Goal: Transaction & Acquisition: Purchase product/service

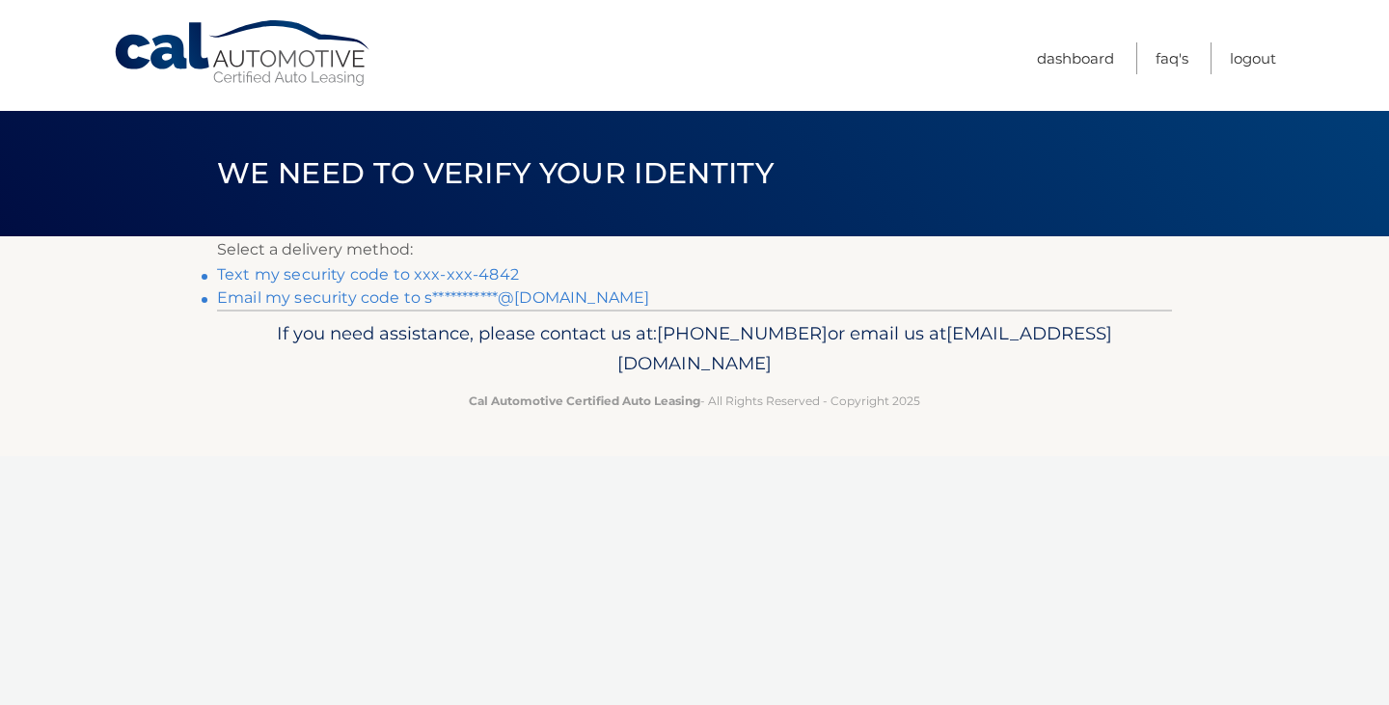
click at [470, 268] on link "Text my security code to xxx-xxx-4842" at bounding box center [368, 274] width 302 height 18
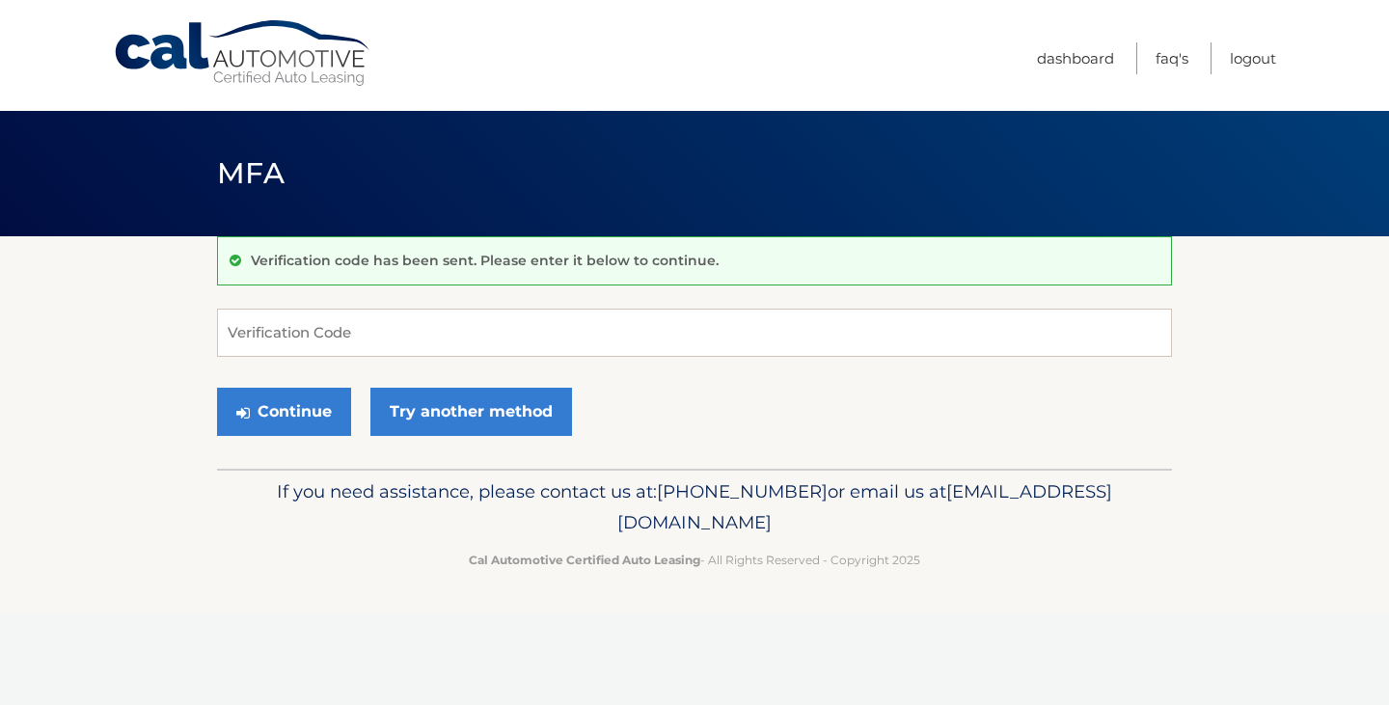
click at [443, 307] on div "Verification code has been sent. Please enter it below to continue. Verificatio…" at bounding box center [694, 352] width 955 height 232
click at [442, 317] on input "Verification Code" at bounding box center [694, 333] width 955 height 48
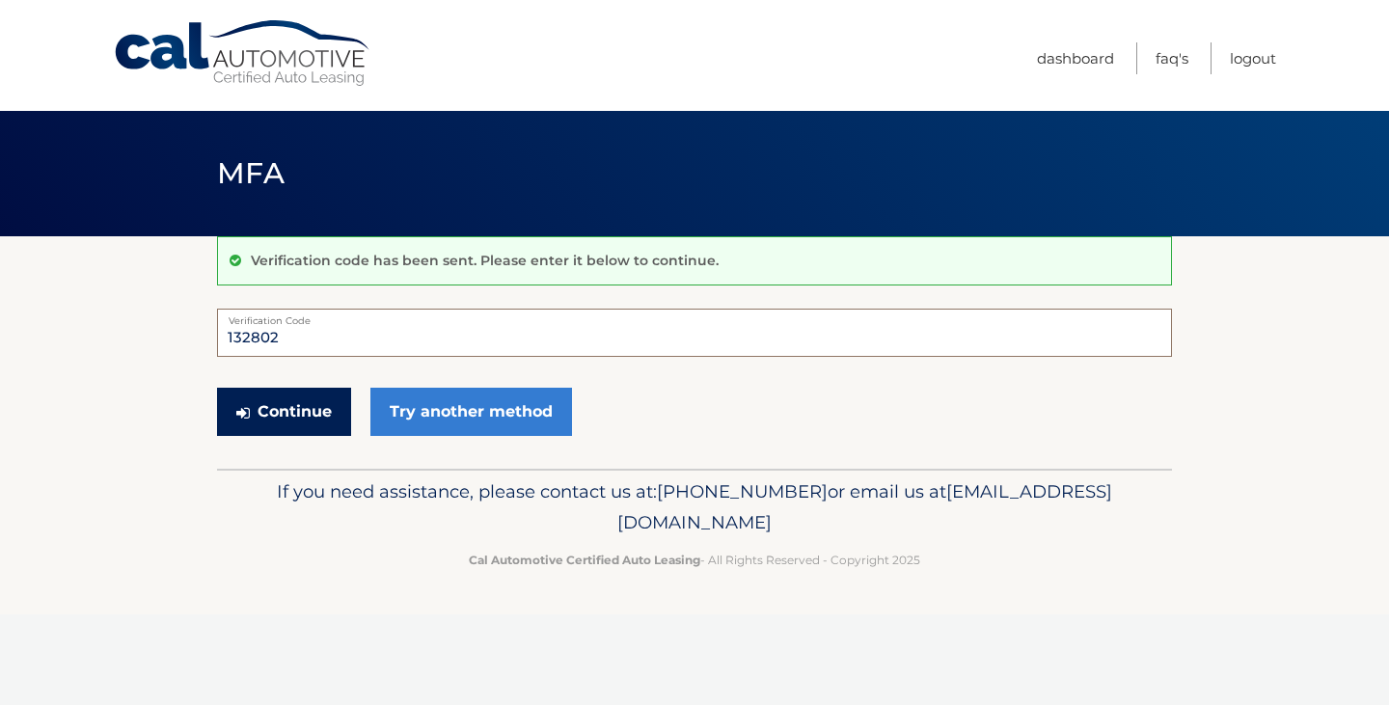
type input "132802"
click at [288, 406] on button "Continue" at bounding box center [284, 412] width 134 height 48
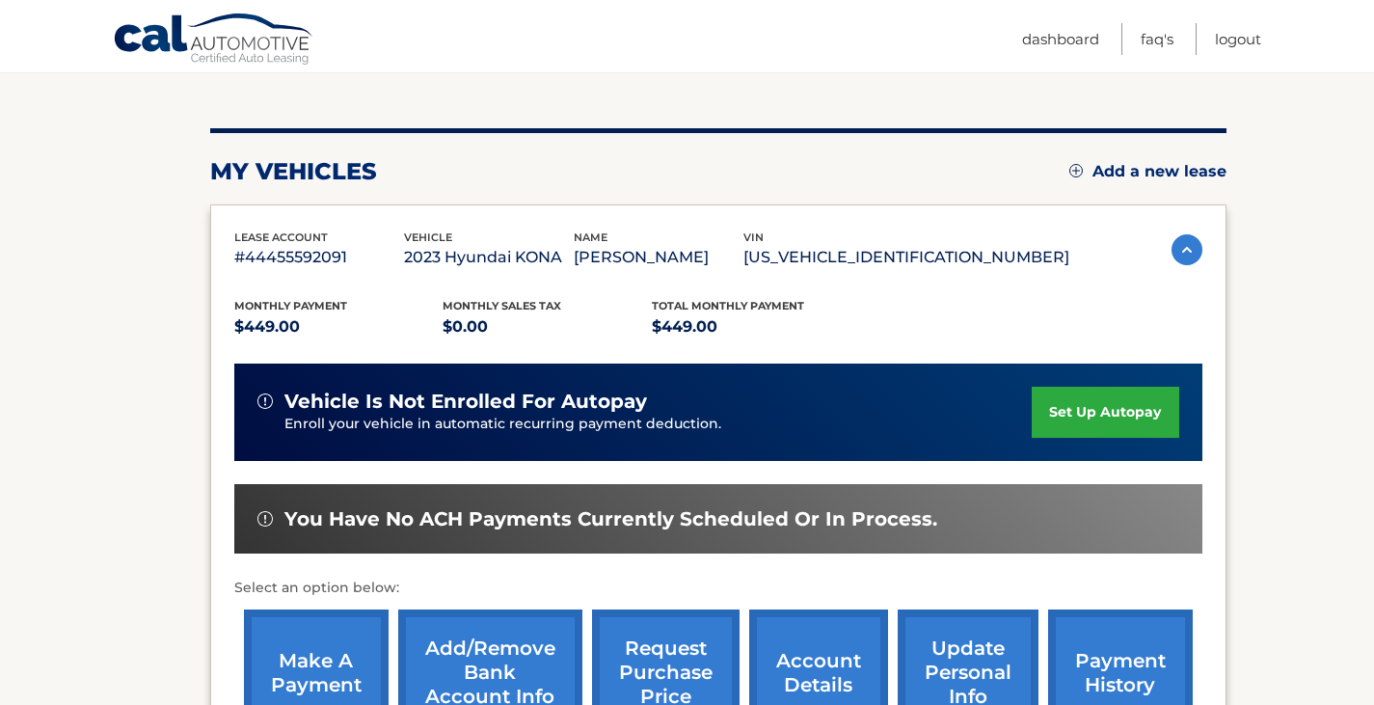
scroll to position [463, 0]
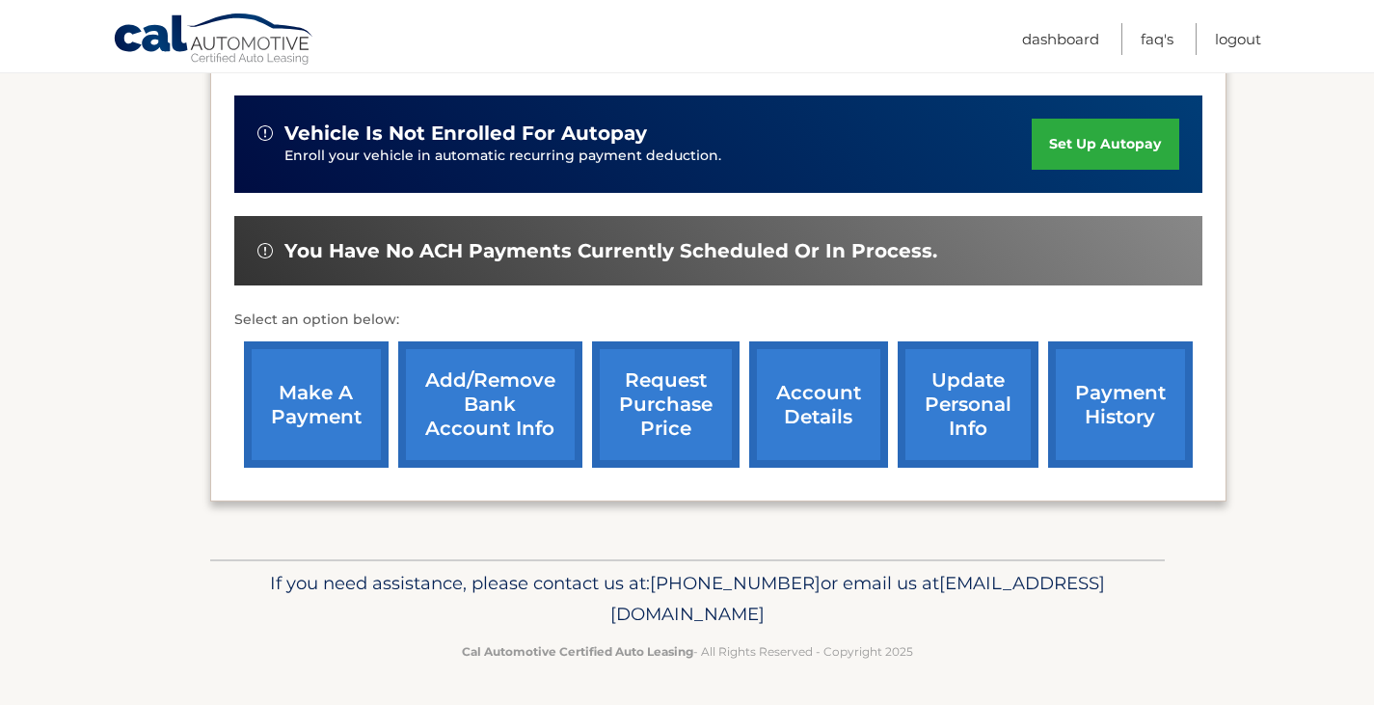
click at [365, 402] on link "make a payment" at bounding box center [316, 404] width 145 height 126
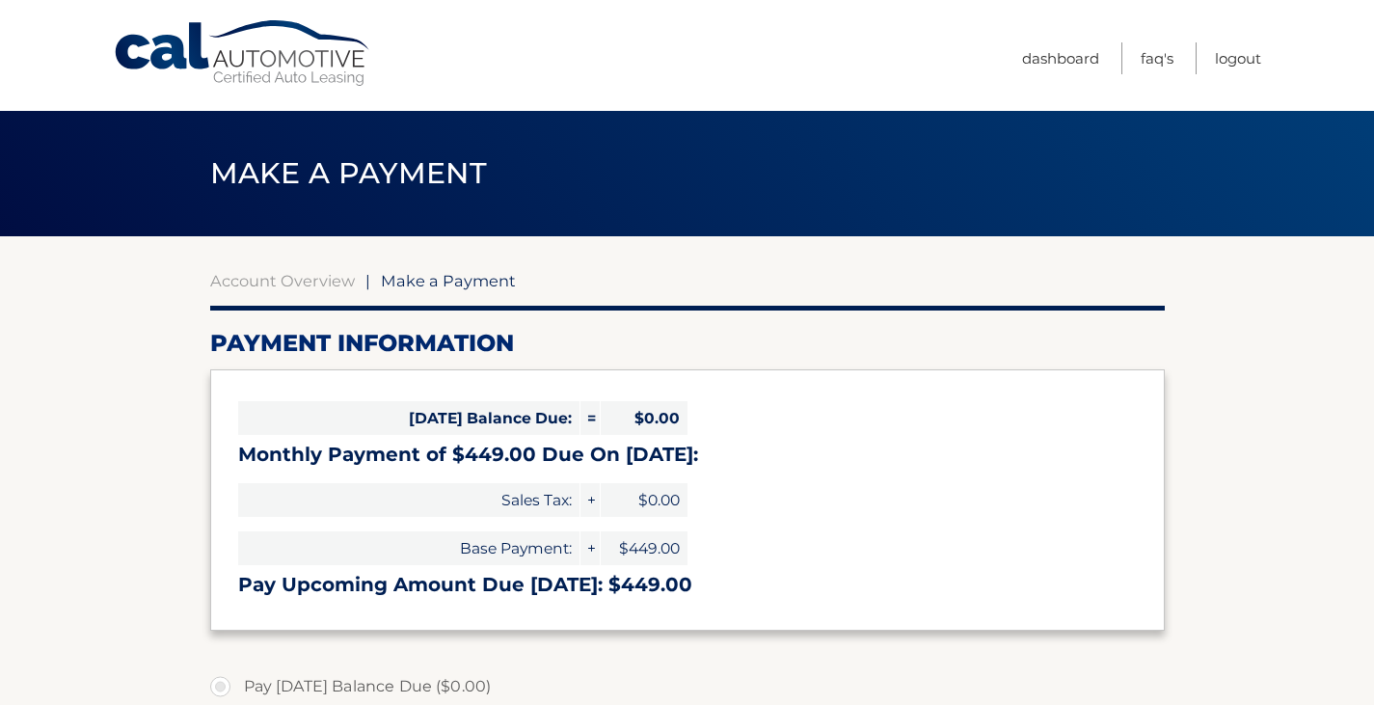
select select "Mzg3MTU0YzEtMjRmOS00NzRmLWEyYTItZWY4MDU5N2M4NzI3"
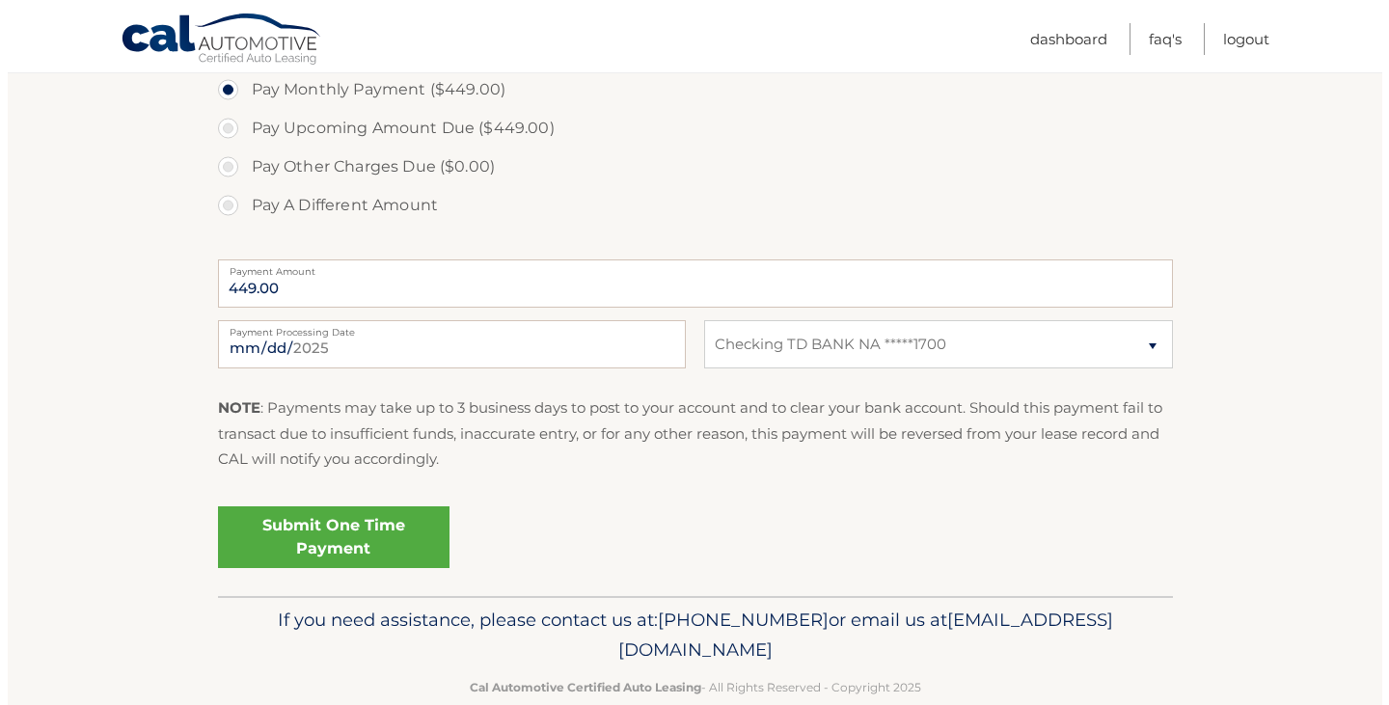
scroll to position [673, 0]
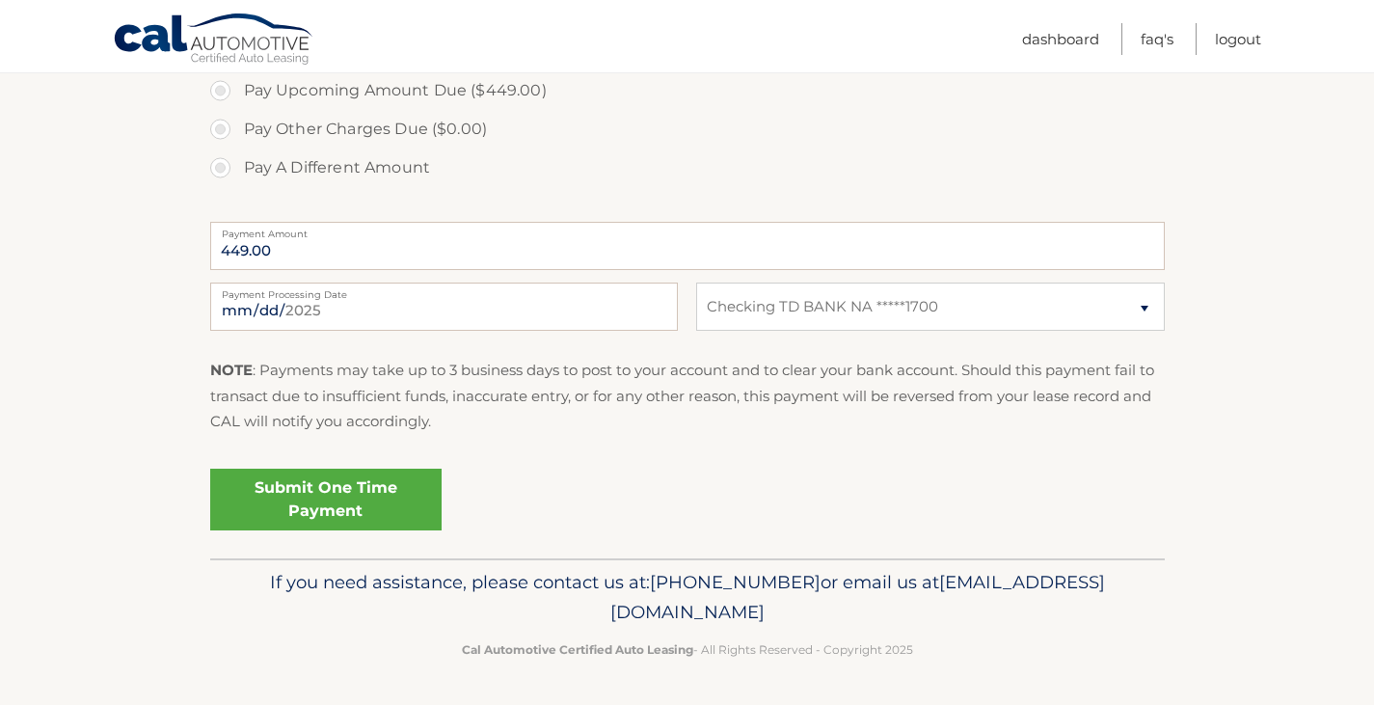
click at [351, 487] on link "Submit One Time Payment" at bounding box center [325, 500] width 231 height 62
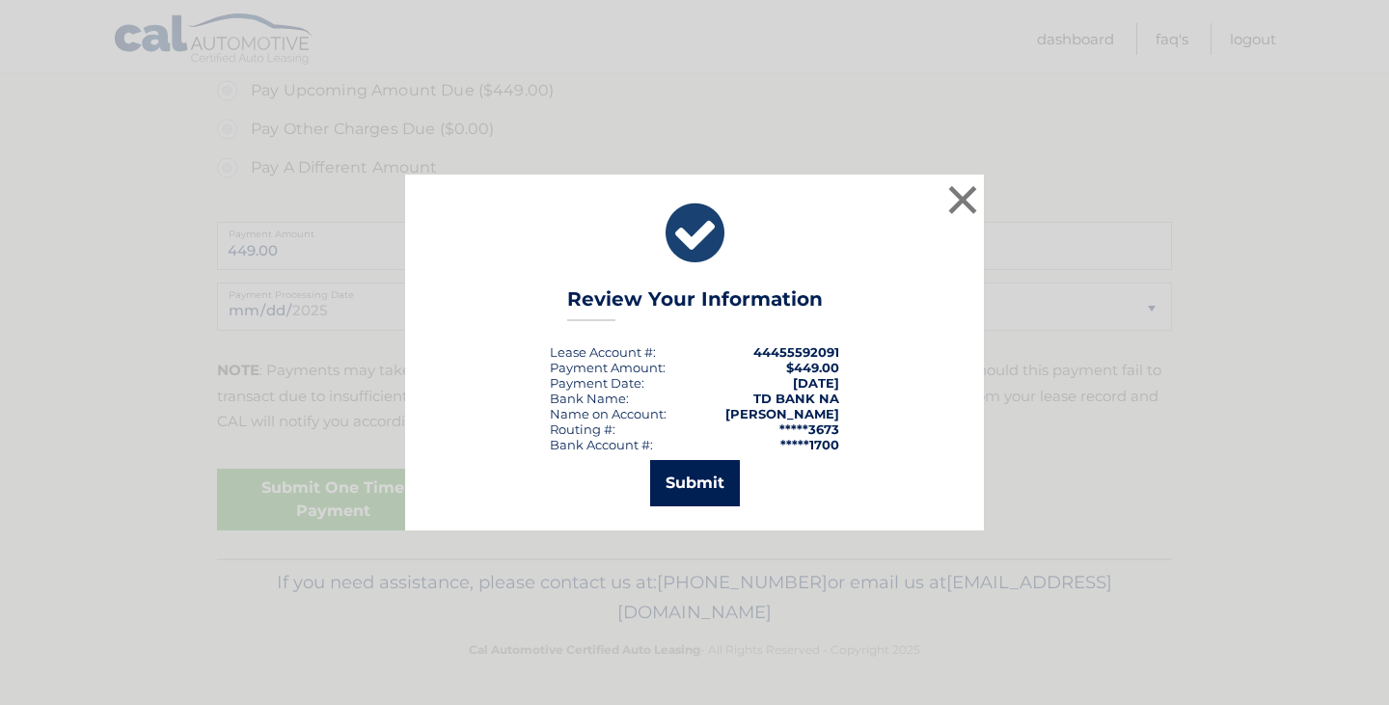
click at [711, 465] on button "Submit" at bounding box center [695, 483] width 90 height 46
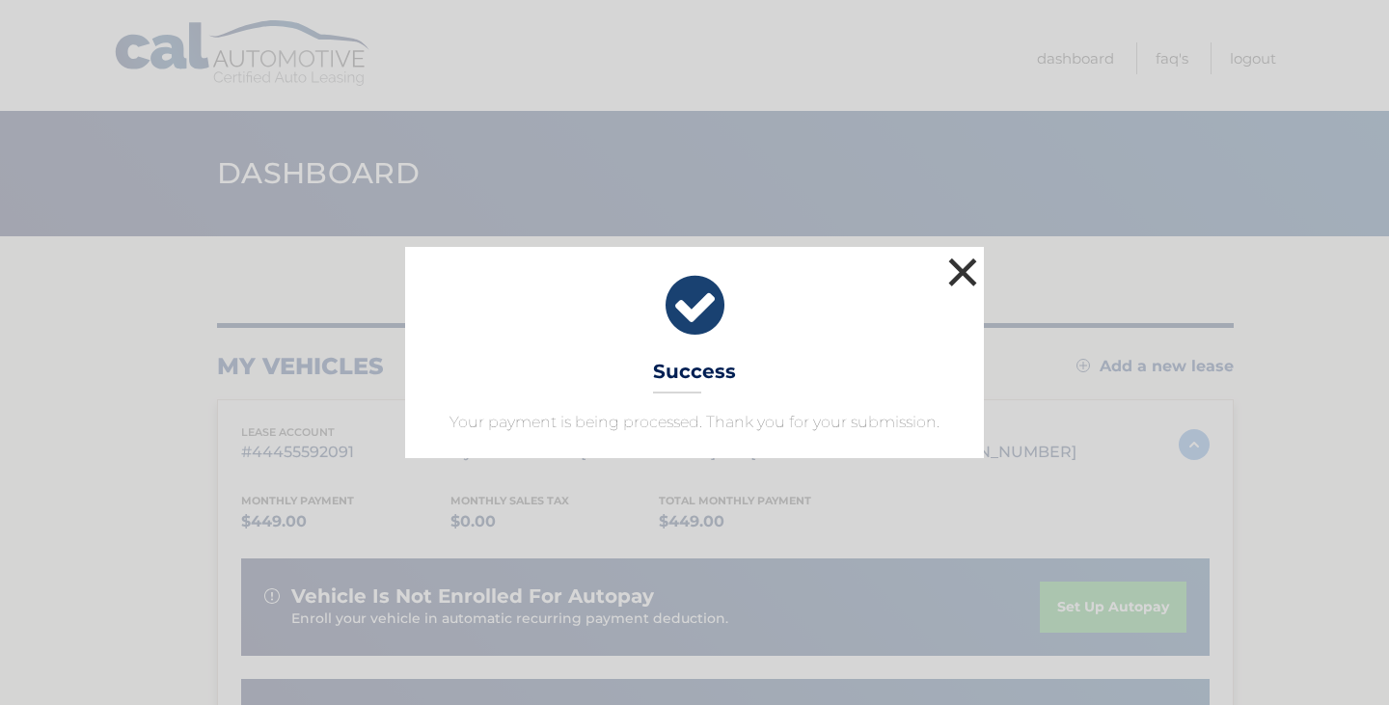
click at [966, 261] on button "×" at bounding box center [962, 272] width 39 height 39
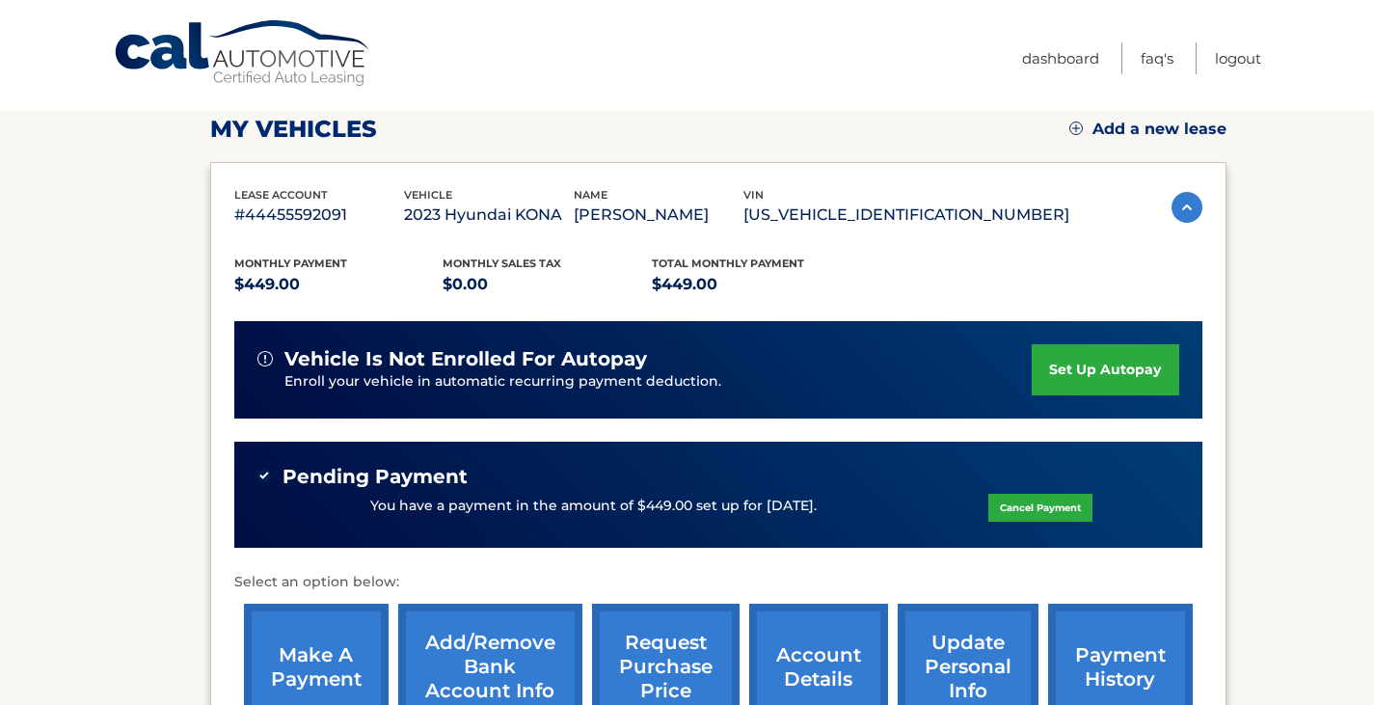
scroll to position [500, 0]
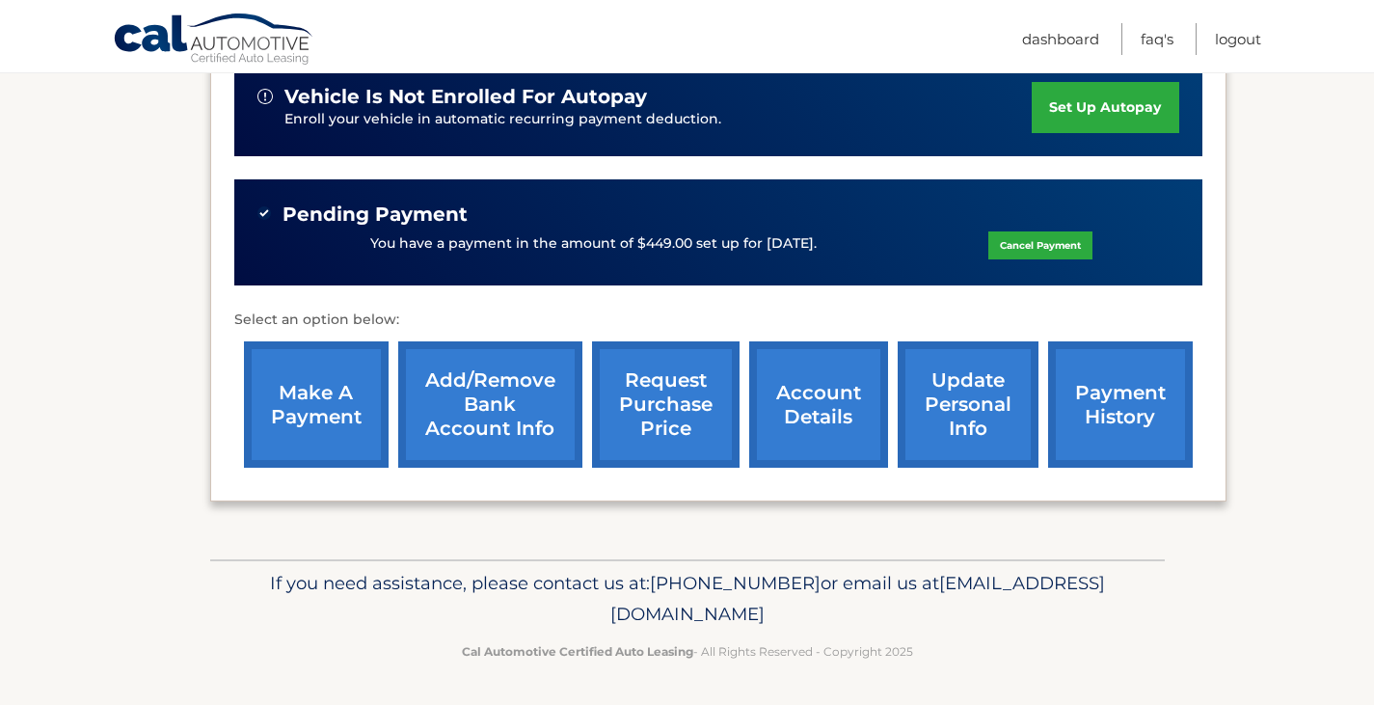
click at [320, 395] on link "make a payment" at bounding box center [316, 404] width 145 height 126
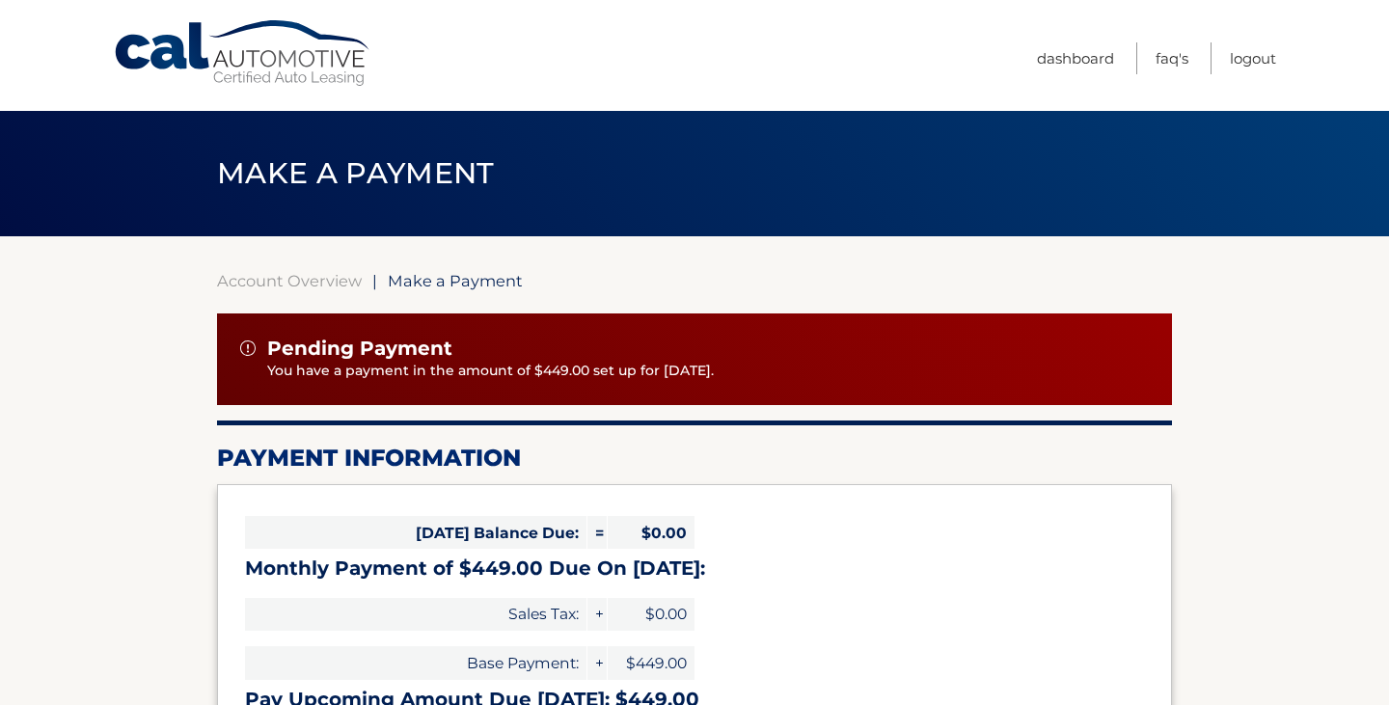
select select "Mzg3MTU0YzEtMjRmOS00NzRmLWEyYTItZWY4MDU5N2M4NzI3"
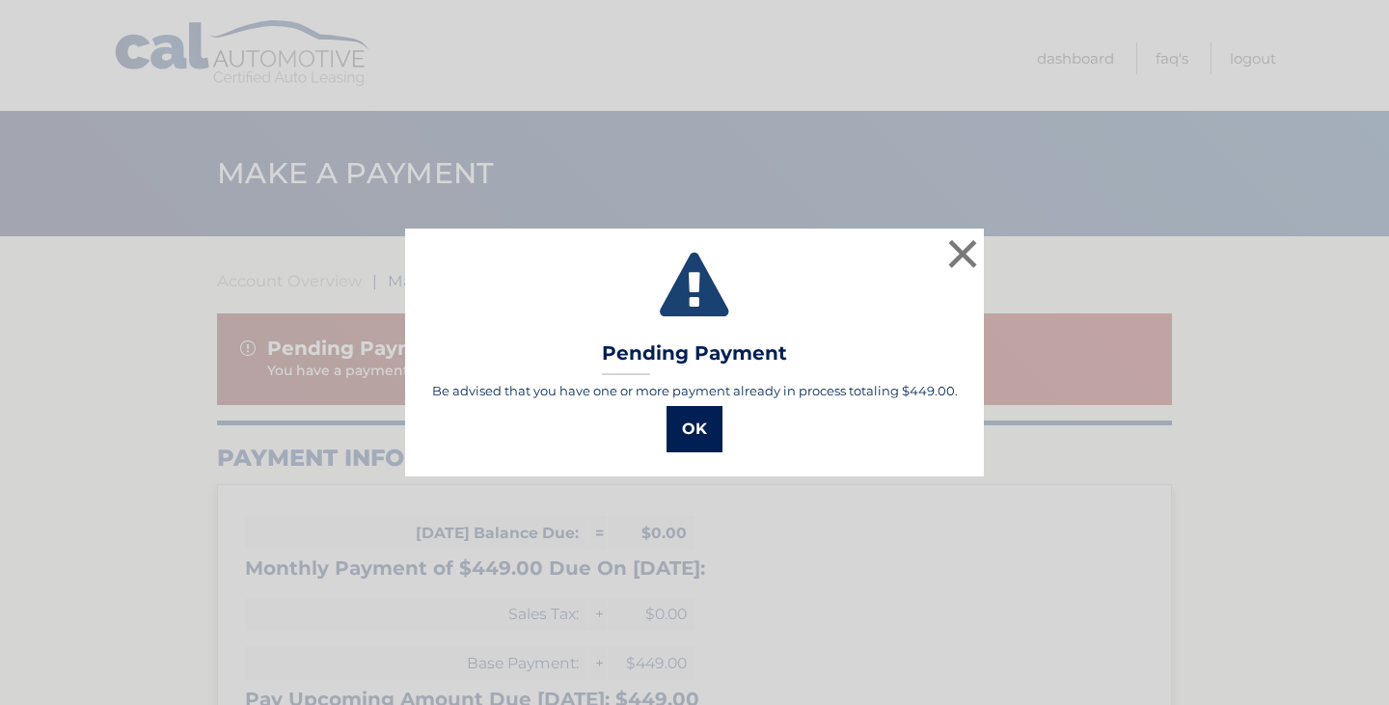
click at [714, 420] on button "OK" at bounding box center [694, 429] width 56 height 46
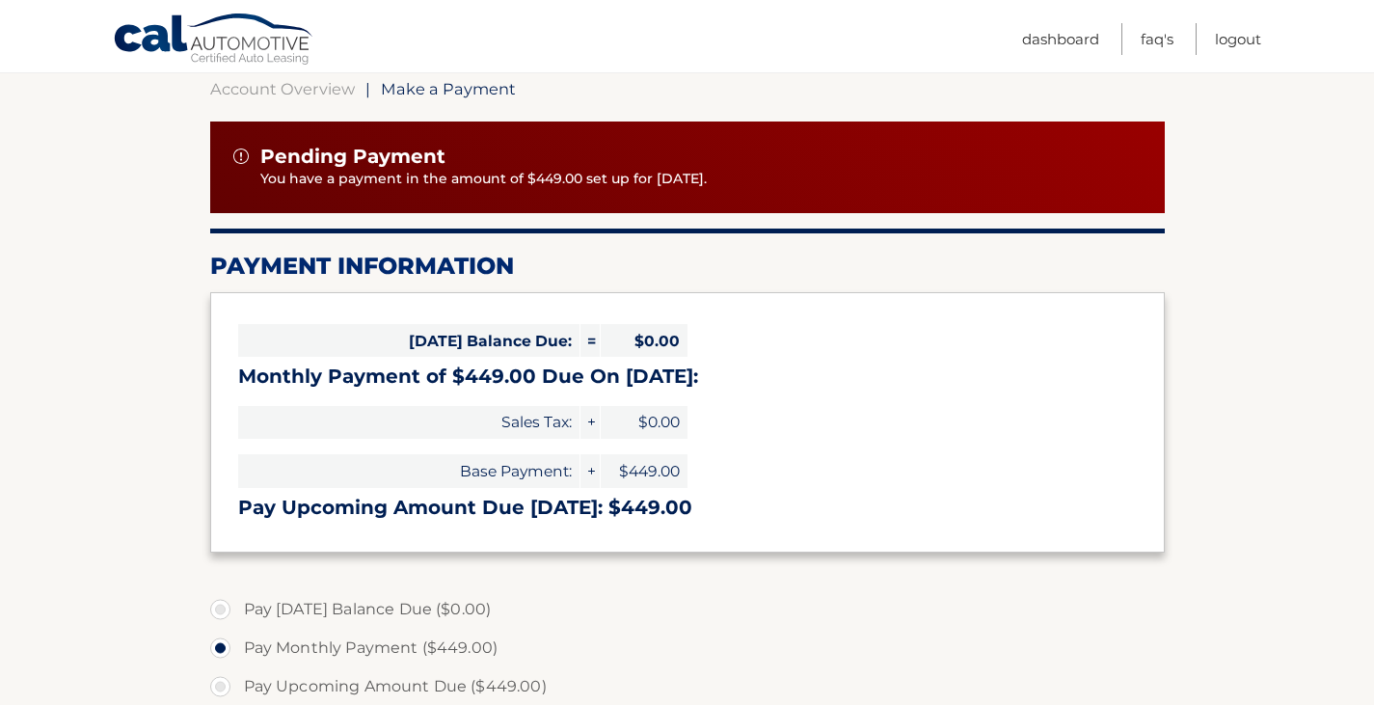
scroll to position [193, 0]
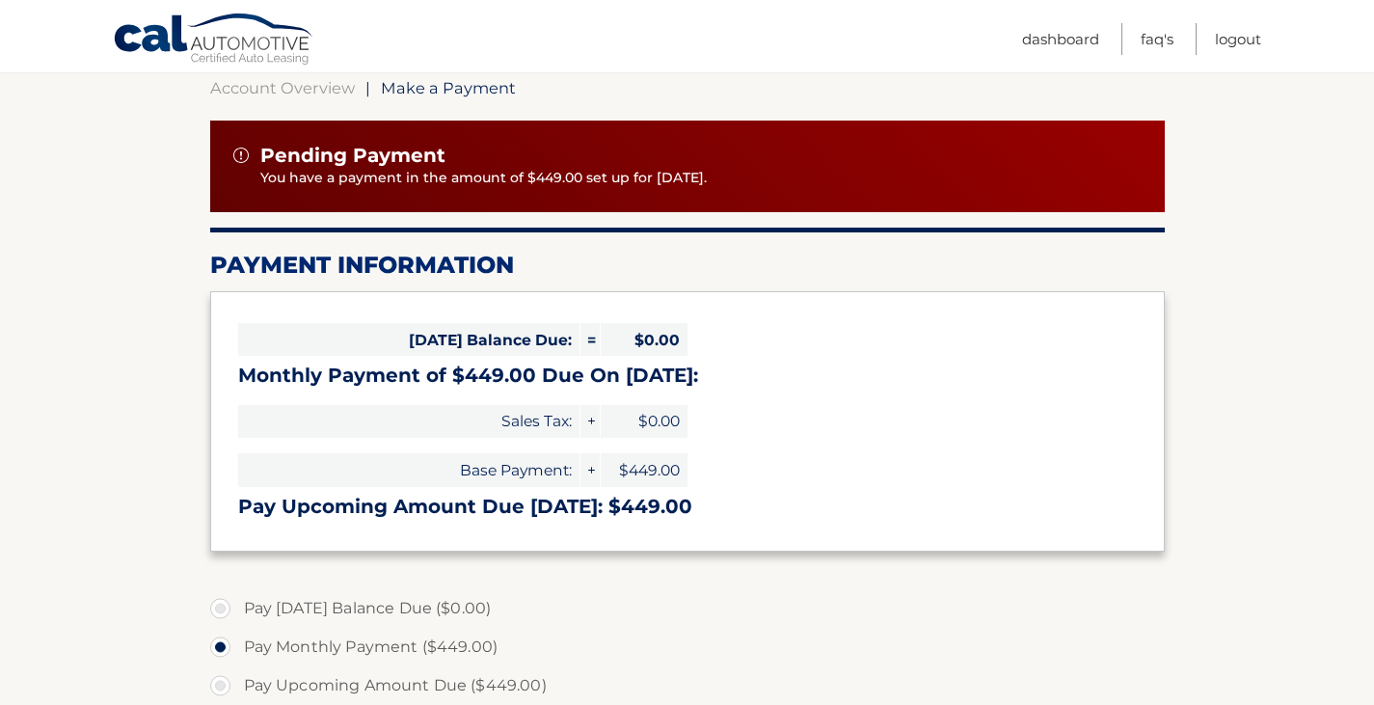
drag, startPoint x: 262, startPoint y: 178, endPoint x: 732, endPoint y: 193, distance: 469.9
click at [732, 193] on div "Pending Payment You have a payment in the amount of $449.00 set up for [DATE]." at bounding box center [687, 167] width 955 height 92
copy p "You have a payment in the amount of $449.00 set up for [DATE]."
click at [1243, 29] on link "Logout" at bounding box center [1238, 39] width 46 height 32
